Goal: Communication & Community: Answer question/provide support

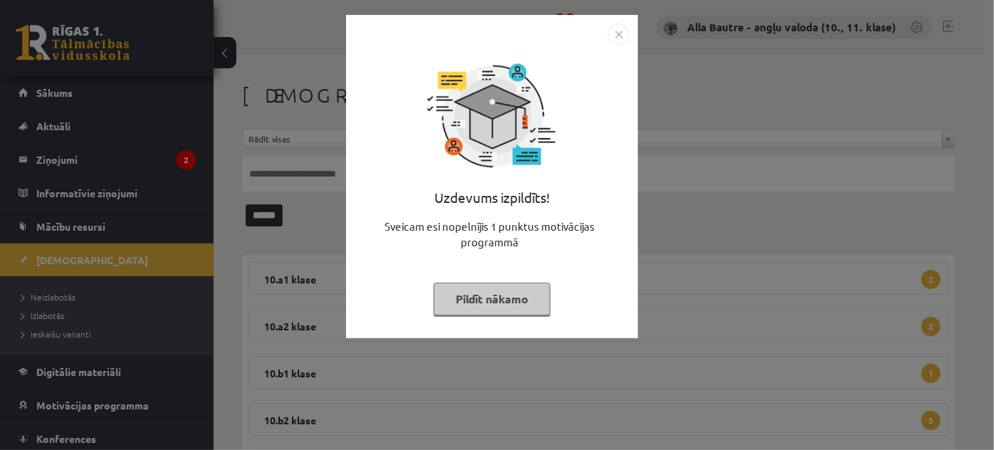
click at [613, 30] on img "Close" at bounding box center [618, 33] width 21 height 21
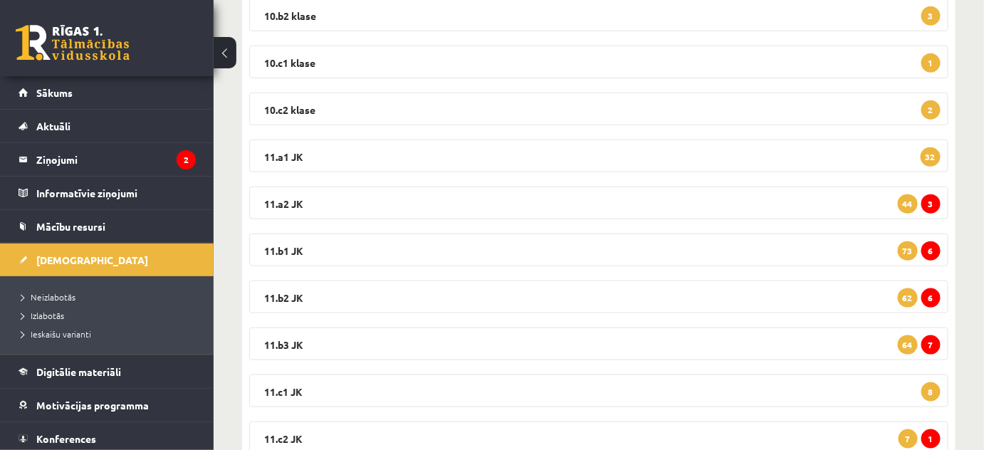
scroll to position [375, 0]
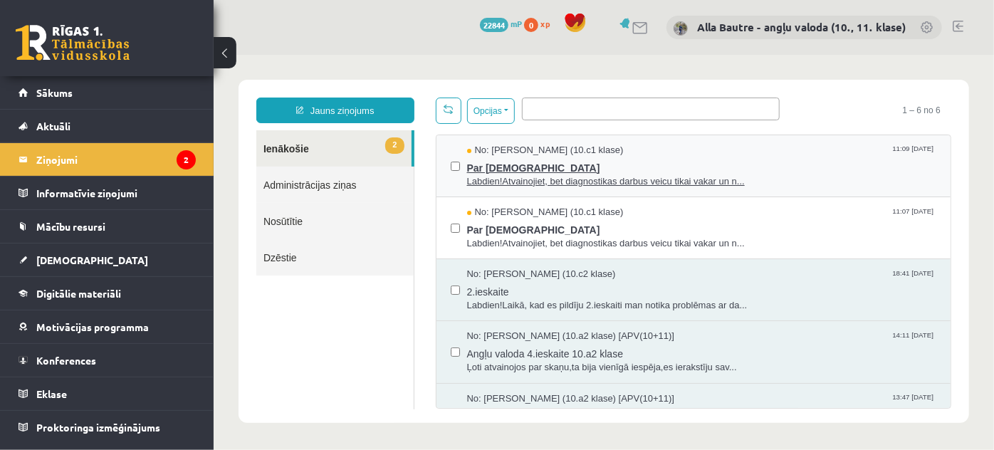
click at [512, 175] on span "Labdien!Atvainojiet, bet diagnostikas darbus veicu tikai vakar un n..." at bounding box center [701, 181] width 470 height 14
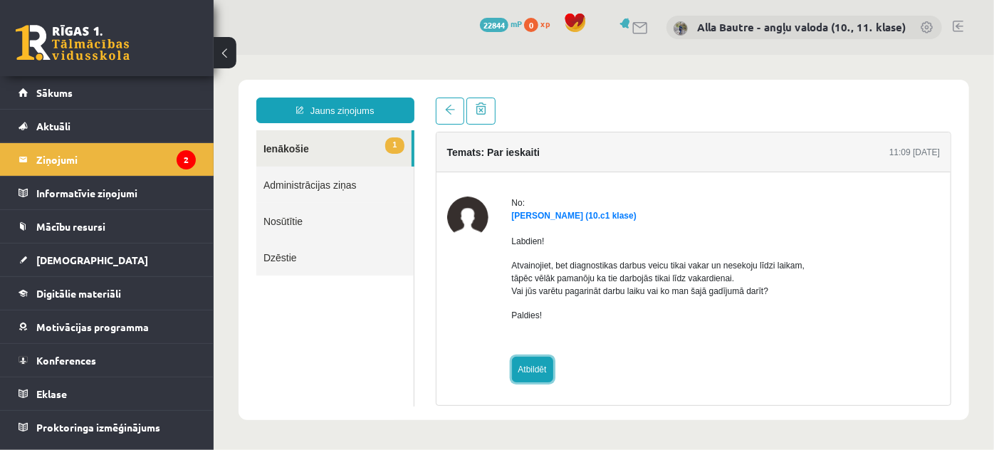
click at [536, 369] on link "Atbildēt" at bounding box center [531, 369] width 41 height 26
type input "**********"
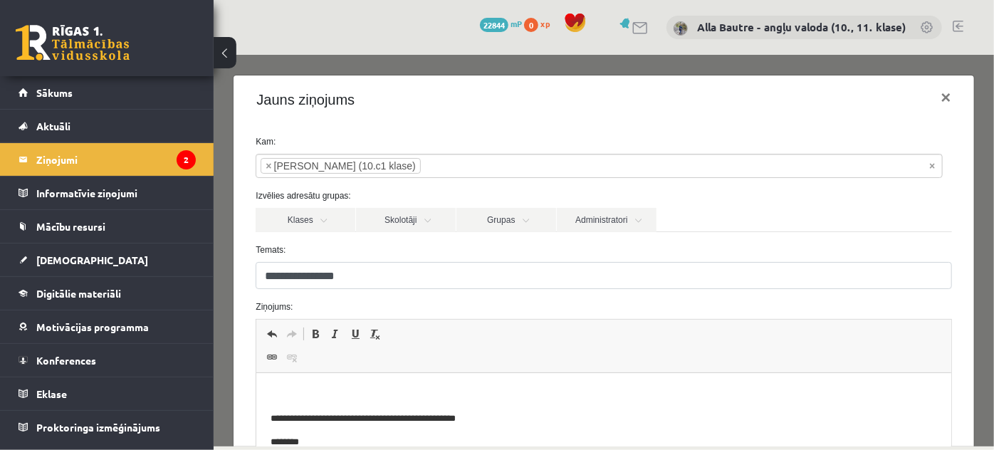
click at [327, 387] on html "**********" at bounding box center [603, 457] width 694 height 169
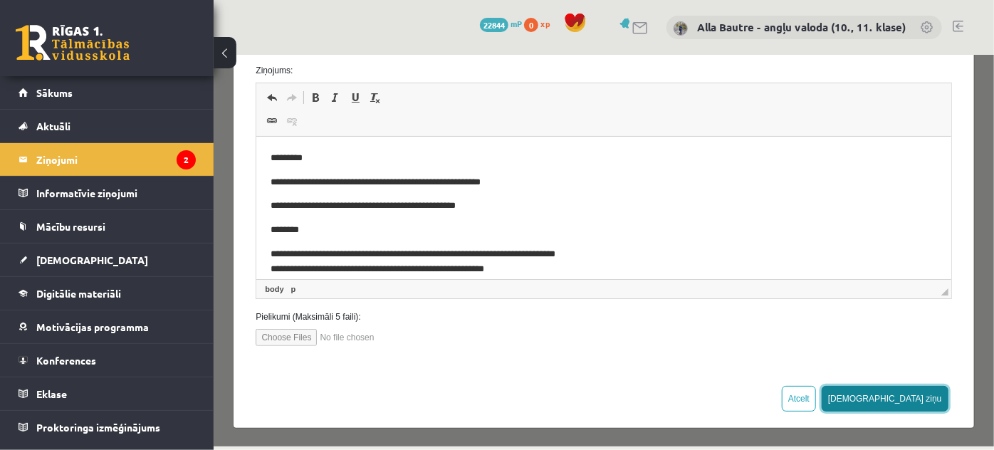
click at [905, 393] on button "Sūtīt ziņu" at bounding box center [884, 398] width 127 height 26
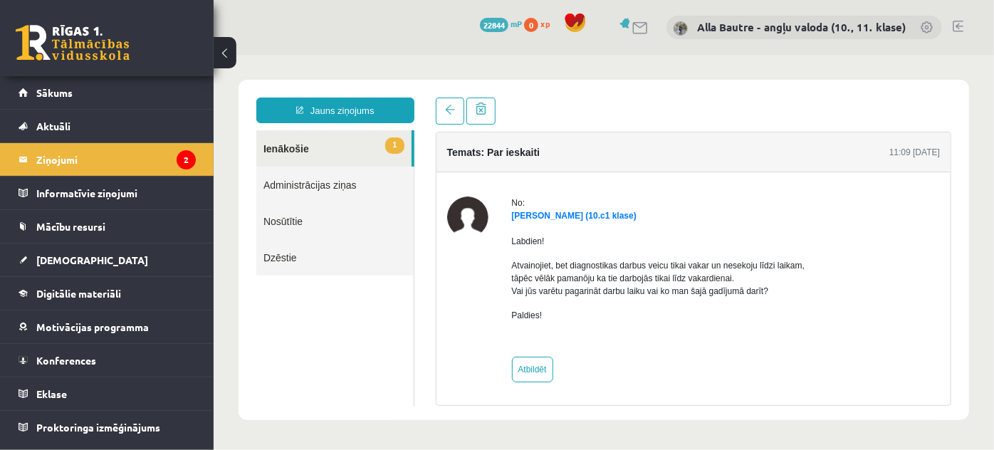
scroll to position [0, 0]
click at [270, 151] on link "1 Ienākošie" at bounding box center [333, 148] width 155 height 36
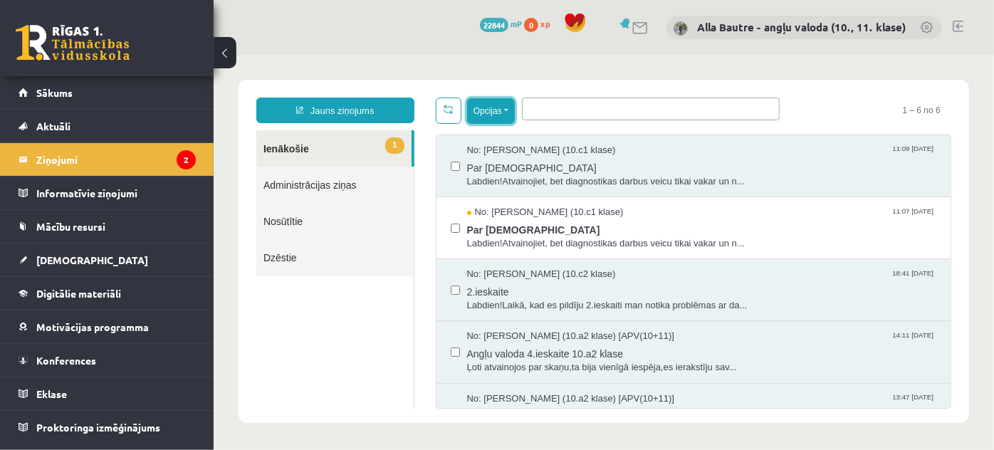
click at [508, 111] on button "Opcijas" at bounding box center [490, 111] width 48 height 26
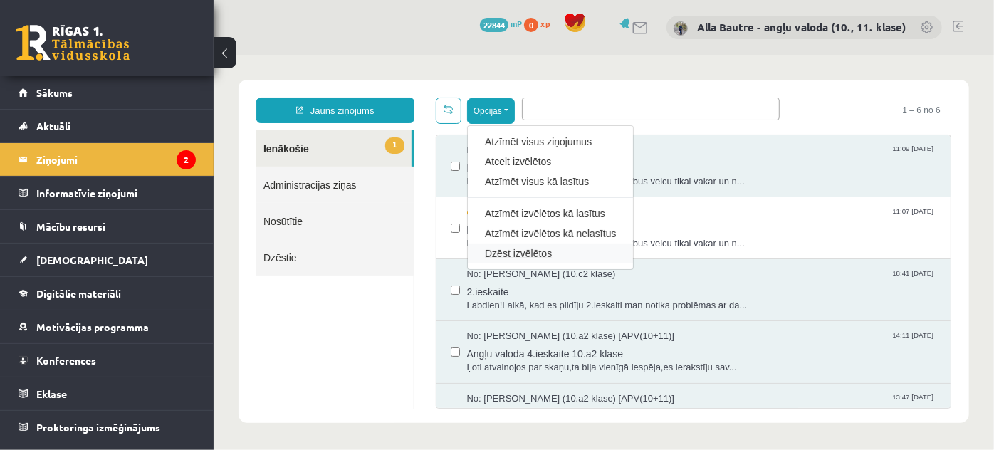
click at [513, 247] on link "Dzēst izvēlētos" at bounding box center [549, 253] width 131 height 14
